Goal: Task Accomplishment & Management: Manage account settings

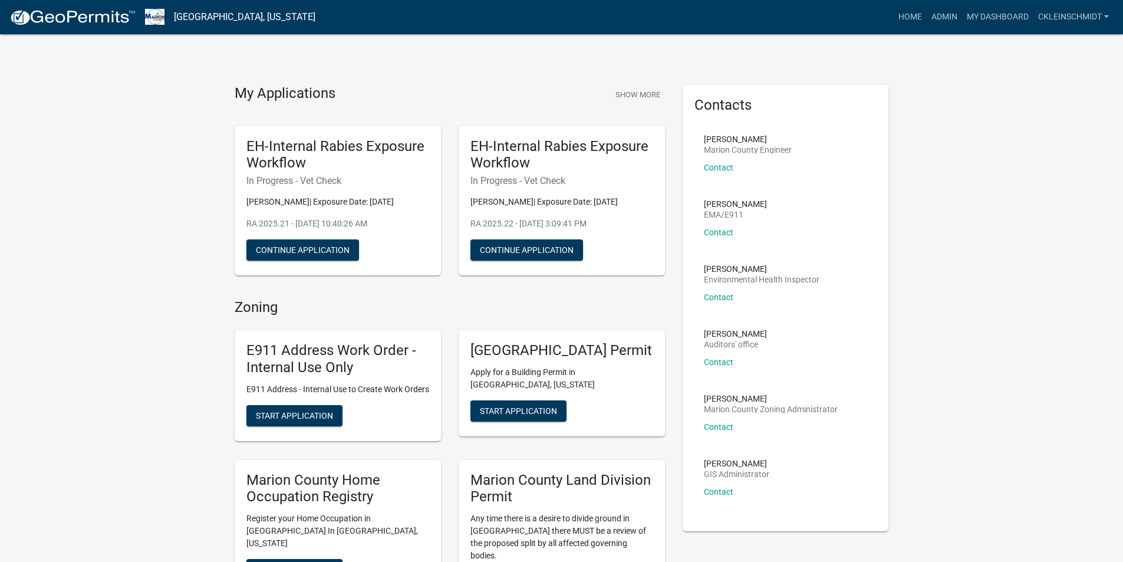
click at [930, 31] on nav "[GEOGRAPHIC_DATA], [US_STATE] more_horiz Home Admin My Dashboard ckleinschmidt …" at bounding box center [561, 17] width 1123 height 34
click at [942, 17] on link "Admin" at bounding box center [944, 17] width 35 height 22
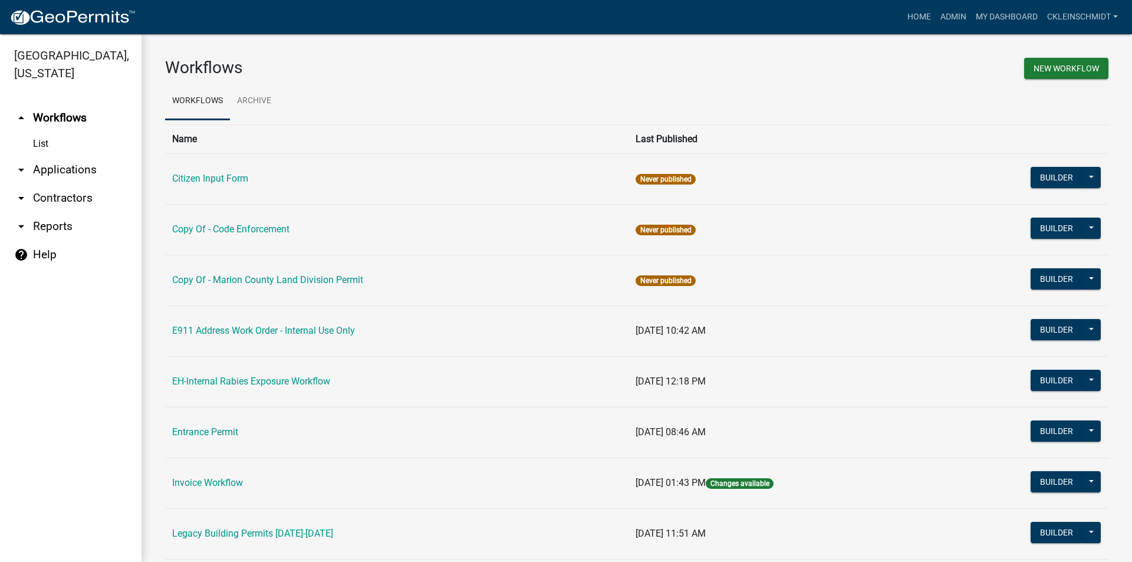
click at [72, 156] on link "arrow_drop_down Applications" at bounding box center [70, 170] width 141 height 28
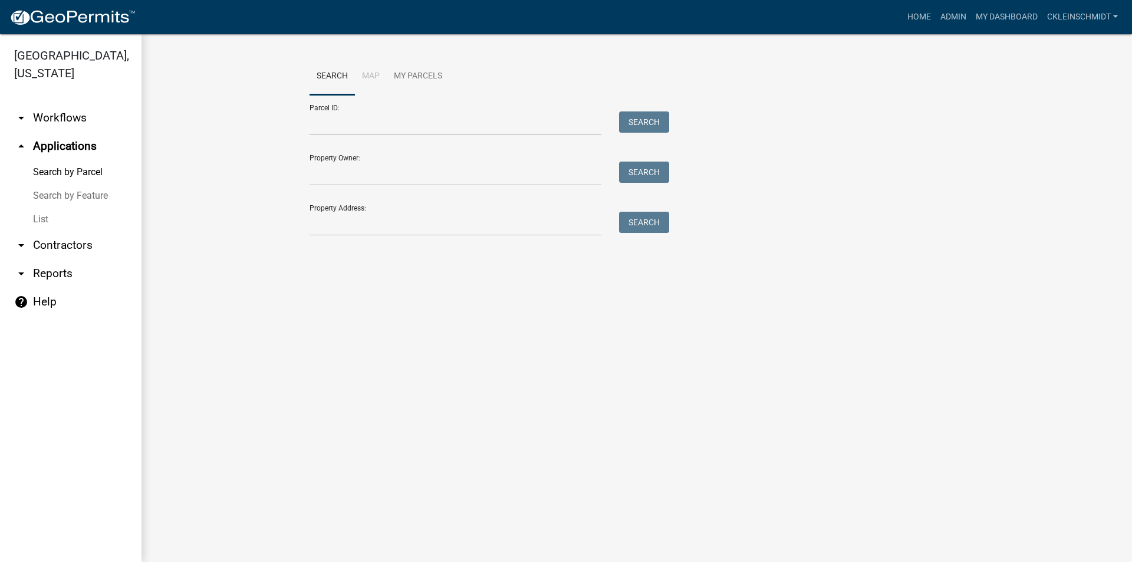
click at [48, 207] on link "List" at bounding box center [70, 219] width 141 height 24
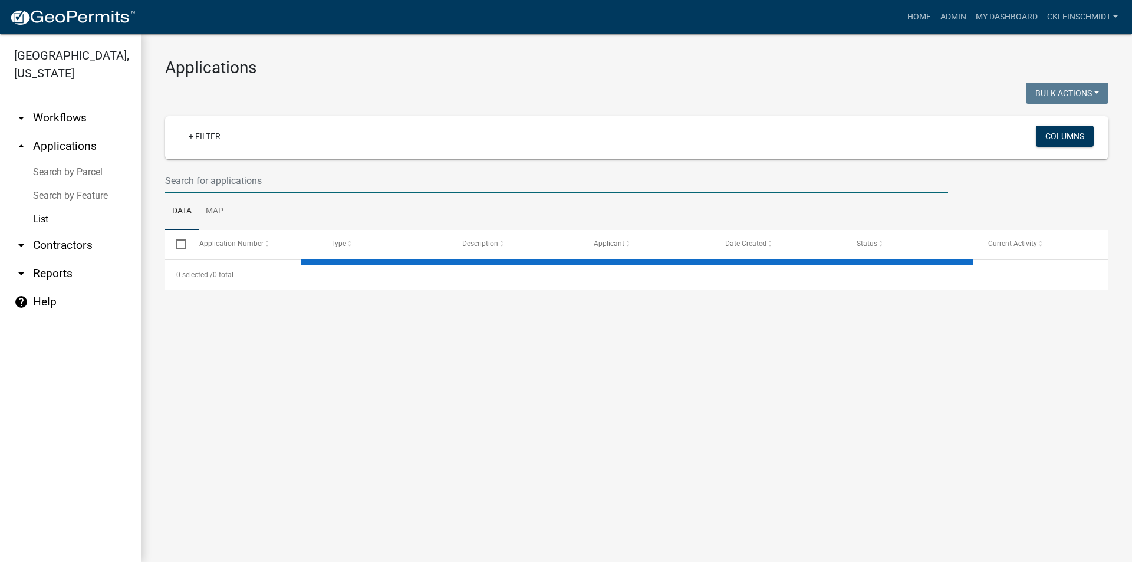
click at [352, 186] on input "text" at bounding box center [556, 181] width 783 height 24
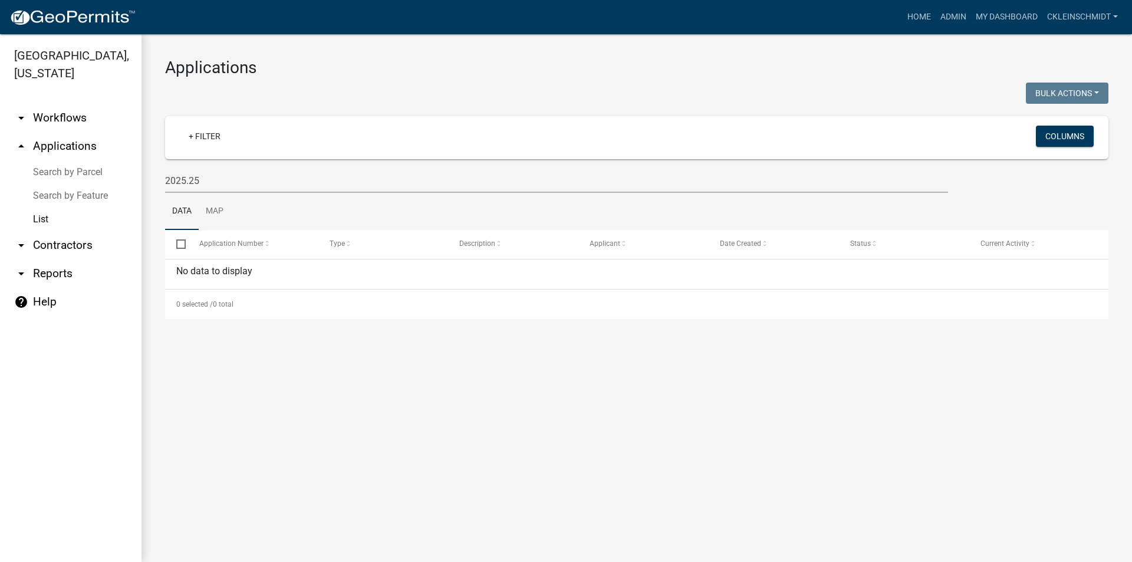
click at [822, 73] on h3 "Applications" at bounding box center [636, 68] width 943 height 20
click at [345, 177] on input "2025.25" at bounding box center [556, 181] width 783 height 24
type input "2025.23"
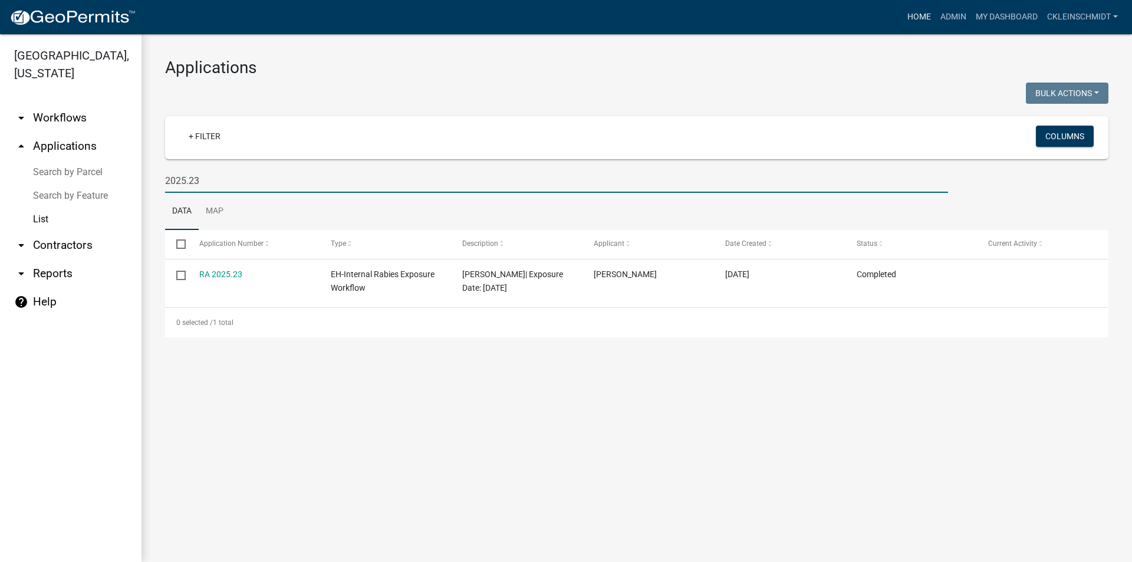
click at [921, 8] on link "Home" at bounding box center [918, 17] width 33 height 22
